Goal: Task Accomplishment & Management: Manage account settings

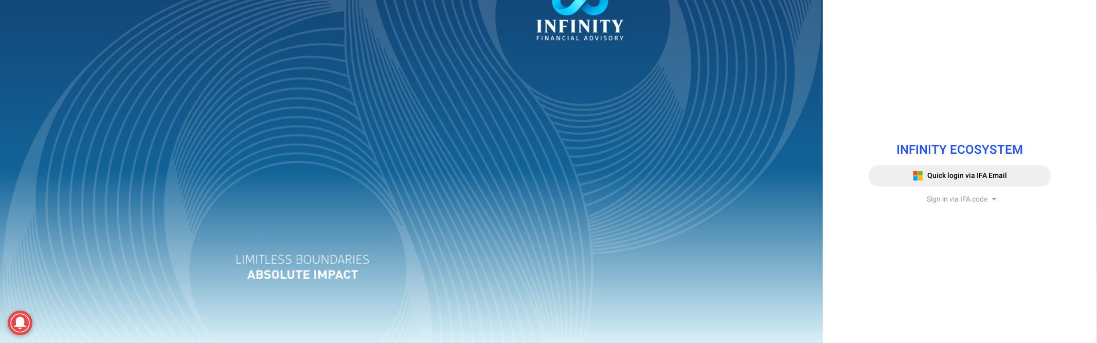
drag, startPoint x: 584, startPoint y: 218, endPoint x: 564, endPoint y: 282, distance: 66.8
click at [584, 218] on div at bounding box center [411, 171] width 823 height 343
click at [376, 121] on div at bounding box center [411, 171] width 823 height 343
click at [972, 202] on span "Sign in via IFA code" at bounding box center [957, 199] width 61 height 11
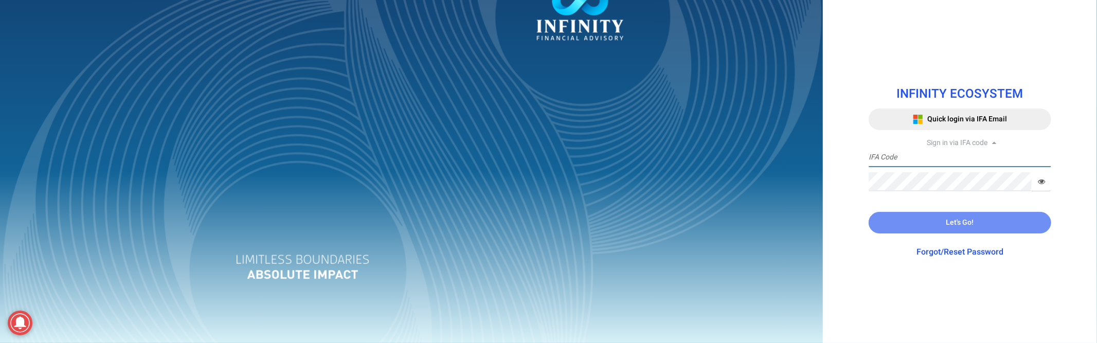
click at [912, 159] on input "text" at bounding box center [960, 157] width 183 height 19
type input "TRACE3"
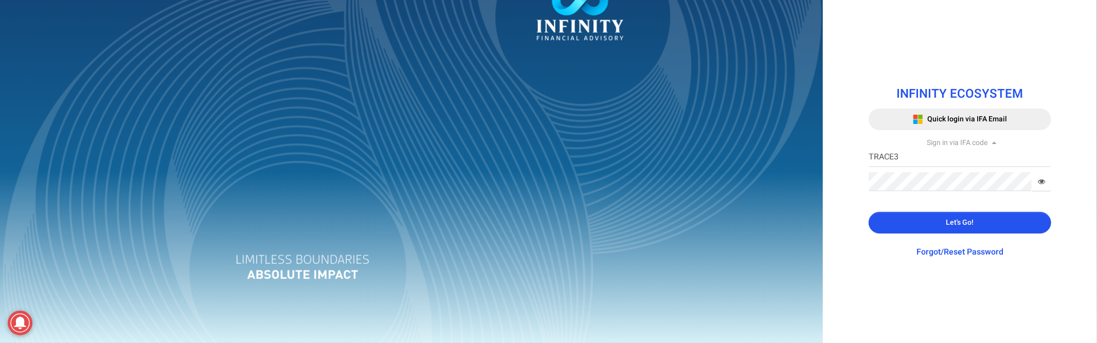
click at [898, 225] on button "Let's Go!" at bounding box center [960, 223] width 183 height 22
